Goal: Communication & Community: Answer question/provide support

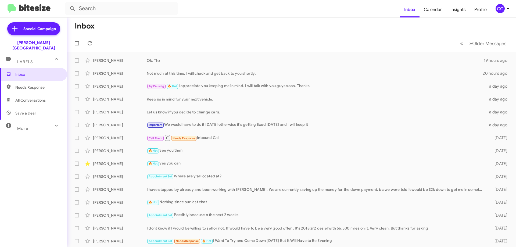
click at [39, 85] on span "Needs Response" at bounding box center [38, 87] width 46 height 5
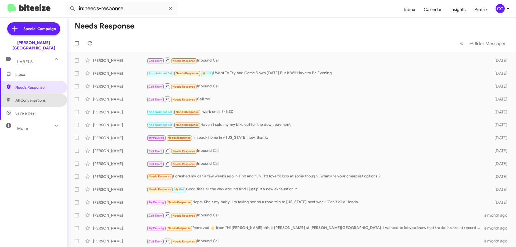
click at [35, 94] on span "All Conversations" at bounding box center [33, 100] width 67 height 13
type input "in:all-conversations"
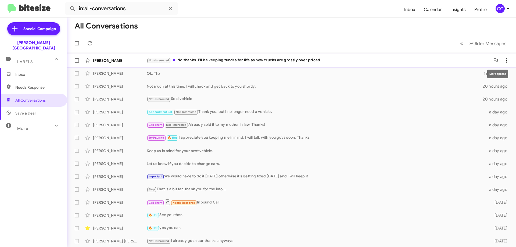
click at [503, 59] on icon at bounding box center [506, 60] width 6 height 6
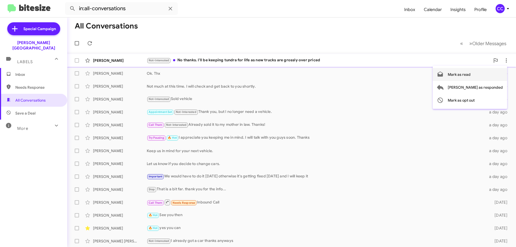
click at [471, 73] on span "Mark as read" at bounding box center [459, 74] width 23 height 13
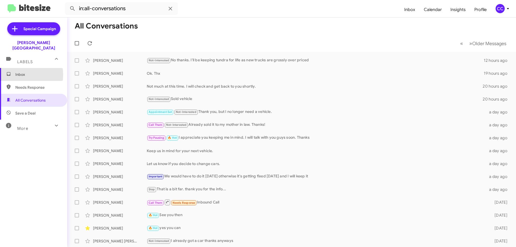
drag, startPoint x: 17, startPoint y: 69, endPoint x: 17, endPoint y: 64, distance: 5.6
click at [17, 72] on span "Inbox" at bounding box center [38, 74] width 46 height 5
